Goal: Information Seeking & Learning: Learn about a topic

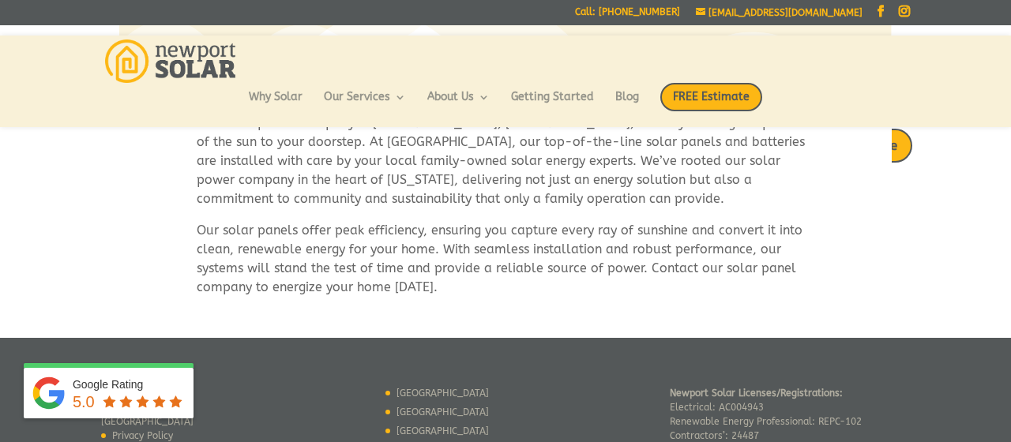
scroll to position [954, 0]
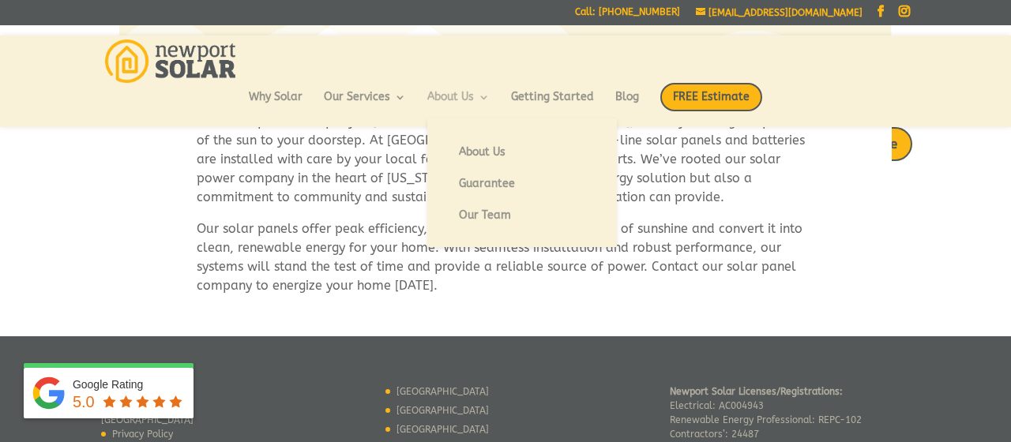
click at [459, 97] on link "About Us" at bounding box center [458, 105] width 62 height 27
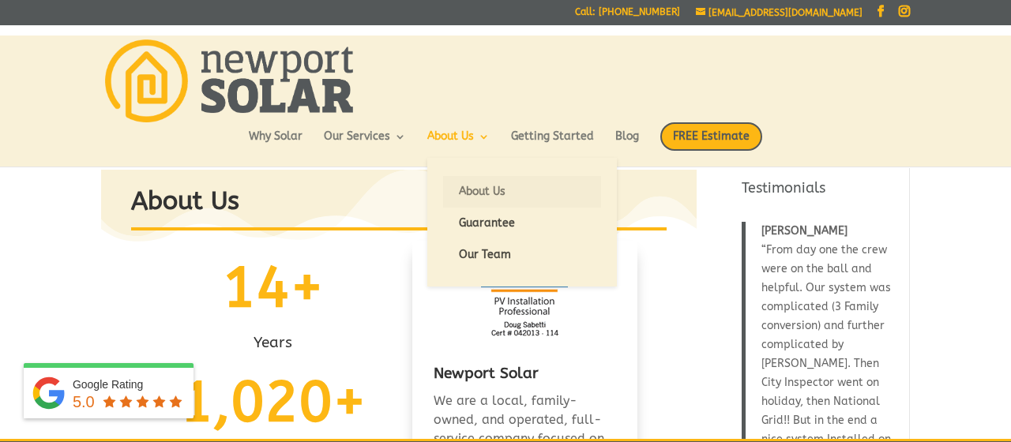
click at [472, 182] on link "About Us" at bounding box center [522, 192] width 158 height 32
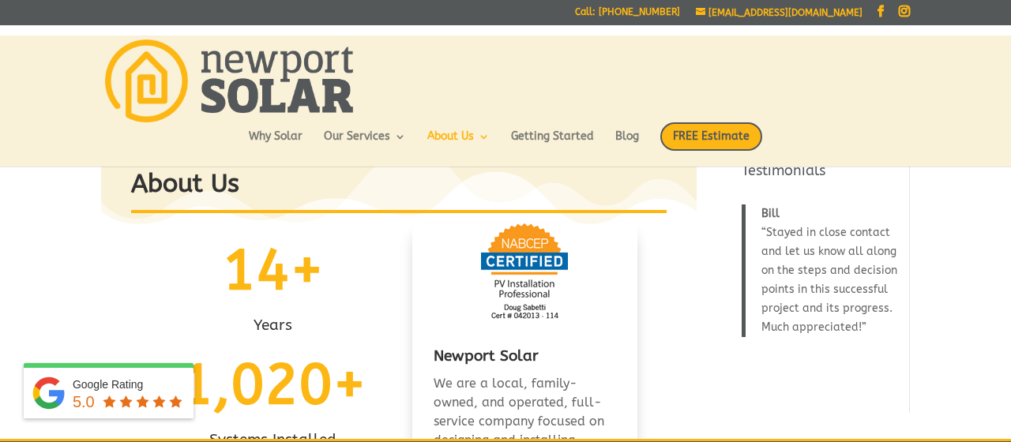
scroll to position [21, 0]
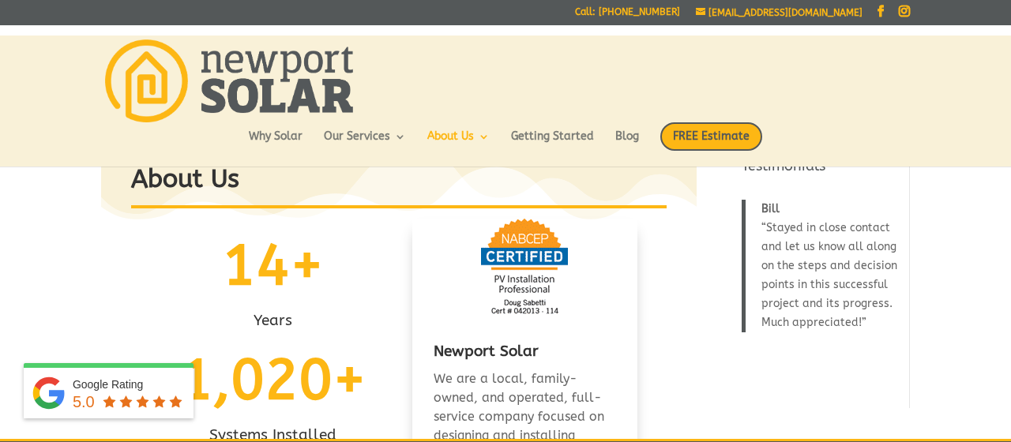
click at [766, 312] on blockquote "Bill Stayed in close contact and let us know all along on the steps and decisio…" at bounding box center [820, 266] width 158 height 133
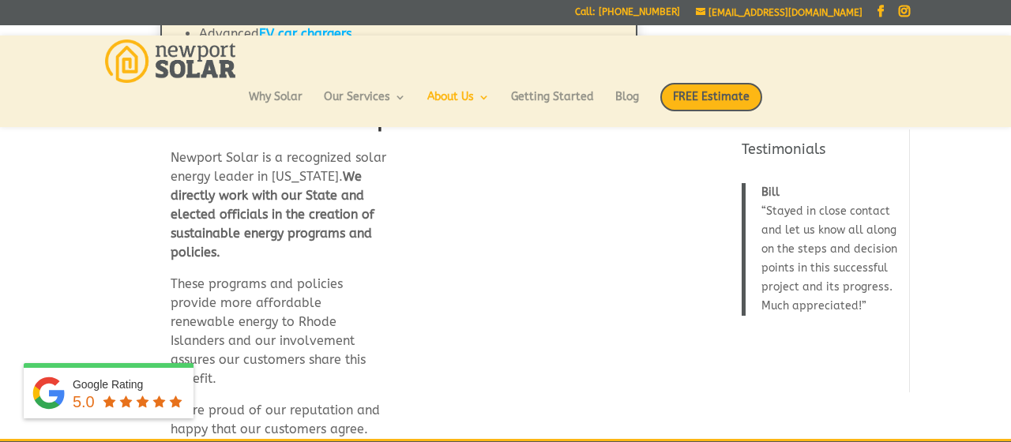
scroll to position [881, 0]
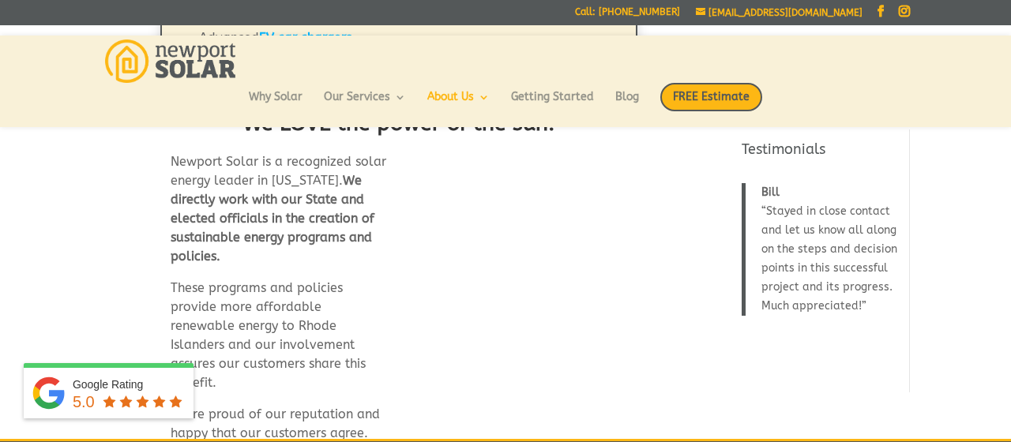
click at [795, 179] on div "Bill Stayed in close contact and let us know all along on the steps and decisio…" at bounding box center [820, 253] width 158 height 172
click at [794, 215] on blockquote "Bill Stayed in close contact and let us know all along on the steps and decisio…" at bounding box center [820, 249] width 158 height 133
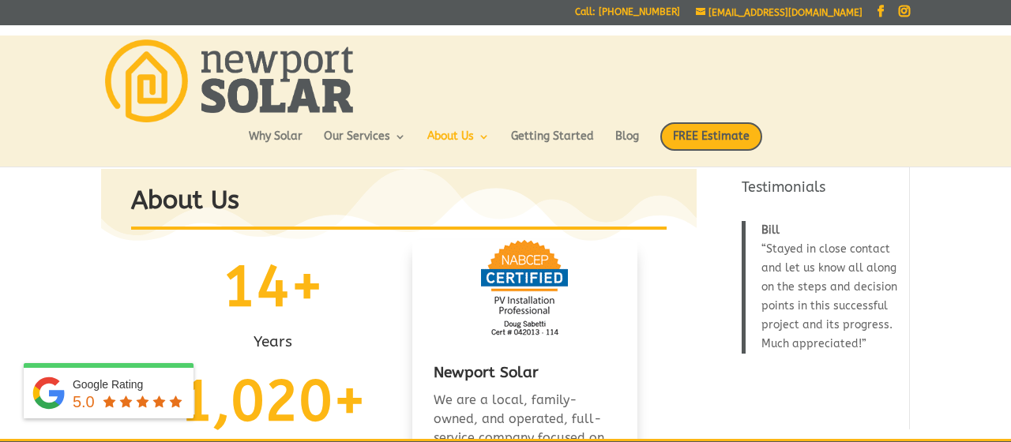
scroll to position [0, 0]
click at [262, 133] on link "Why Solar" at bounding box center [276, 144] width 54 height 27
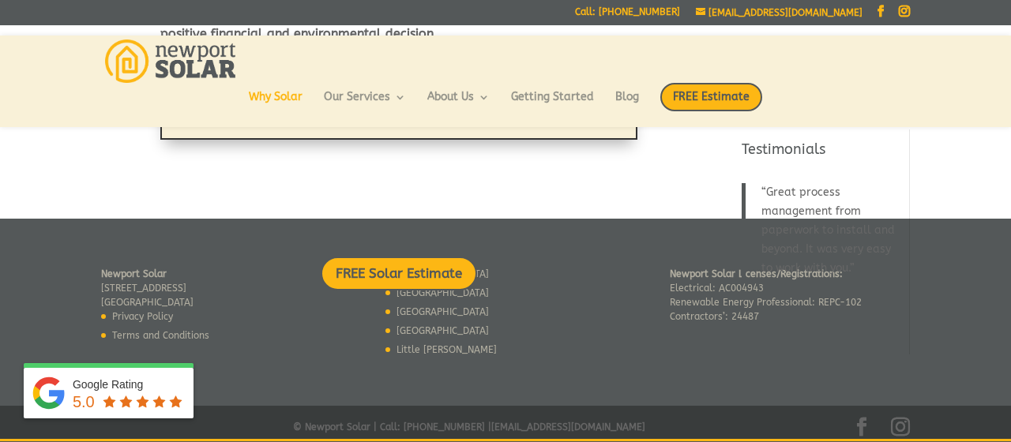
scroll to position [1748, 0]
